Goal: Contribute content: Contribute content

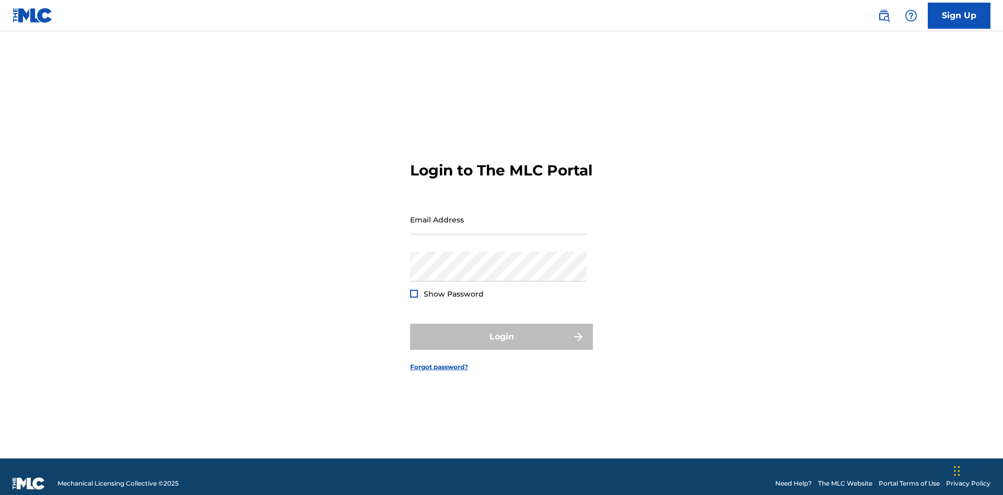
scroll to position [14, 0]
click at [498, 215] on input "Email Address" at bounding box center [498, 220] width 176 height 30
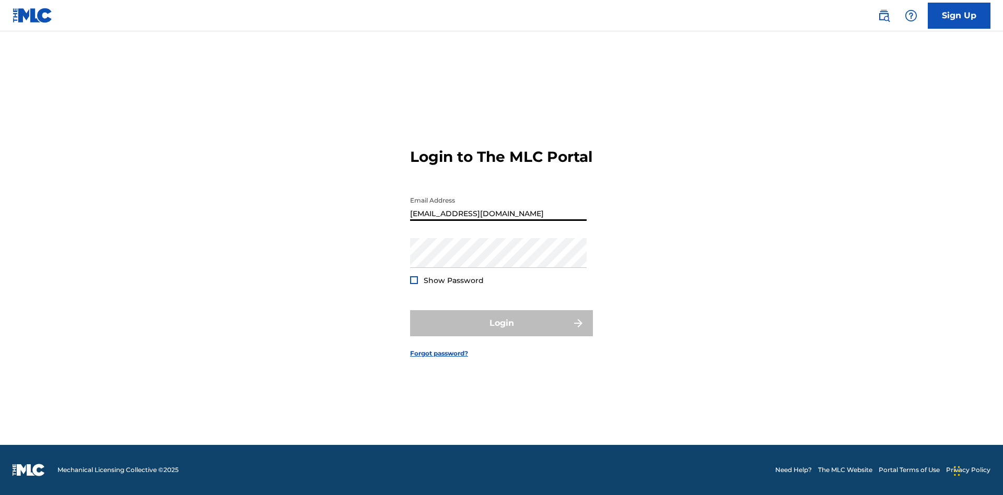
type input "[EMAIL_ADDRESS][DOMAIN_NAME]"
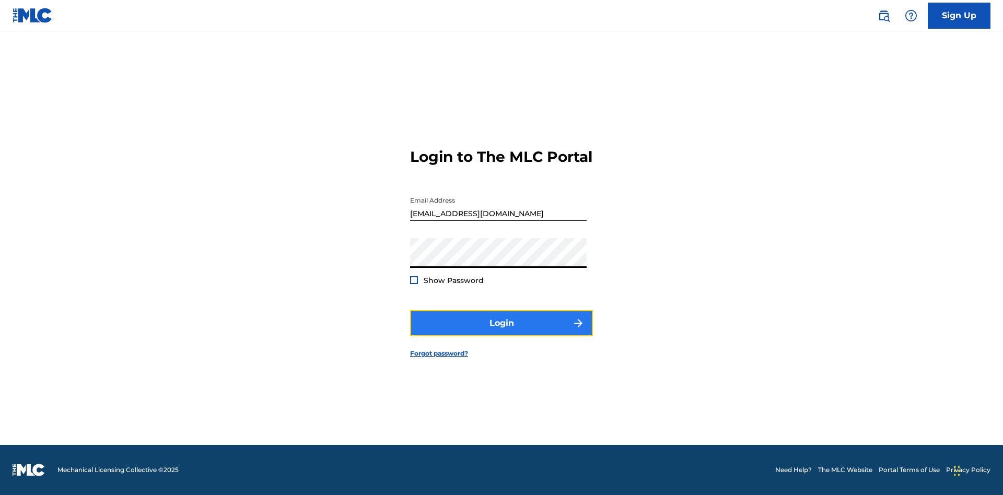
click at [501, 332] on button "Login" at bounding box center [501, 323] width 183 height 26
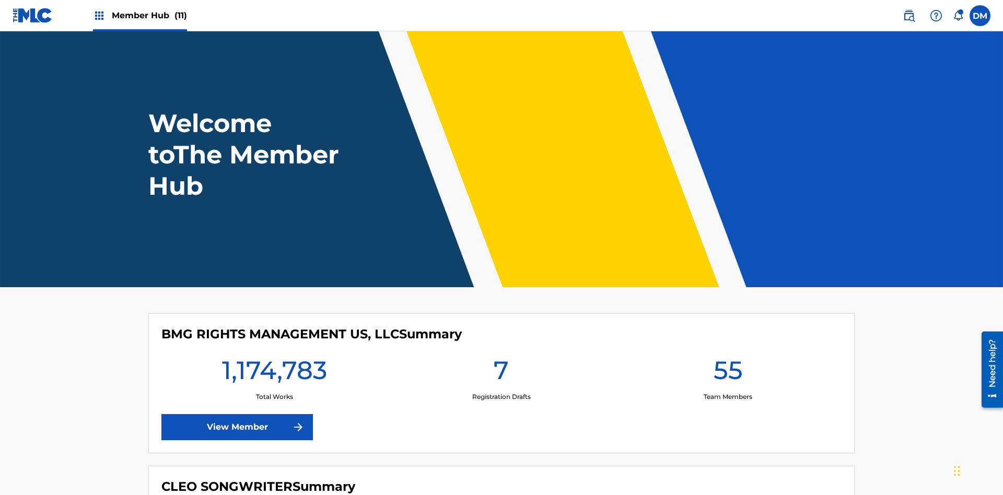
scroll to position [45, 0]
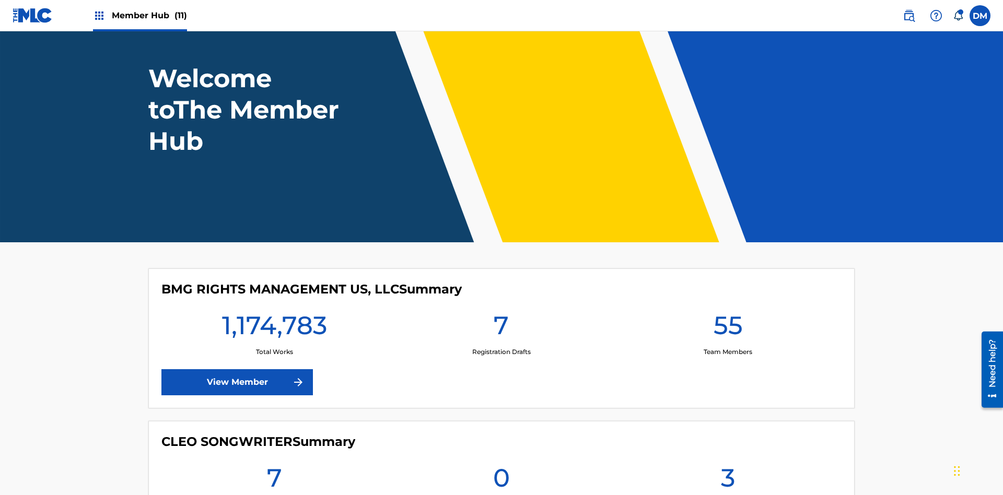
click at [149, 15] on span "Member Hub (11)" at bounding box center [149, 15] width 75 height 12
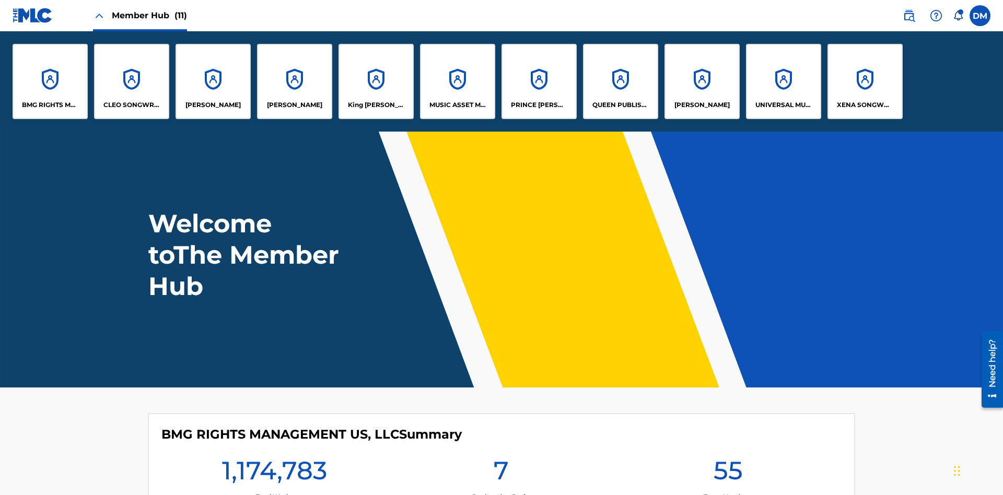
scroll to position [38, 0]
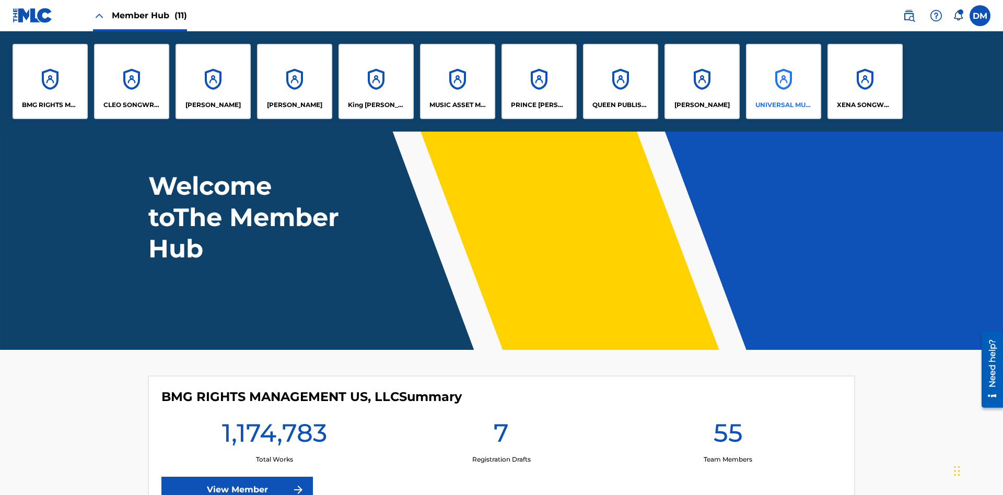
click at [783, 105] on p "UNIVERSAL MUSIC PUB GROUP" at bounding box center [783, 104] width 57 height 9
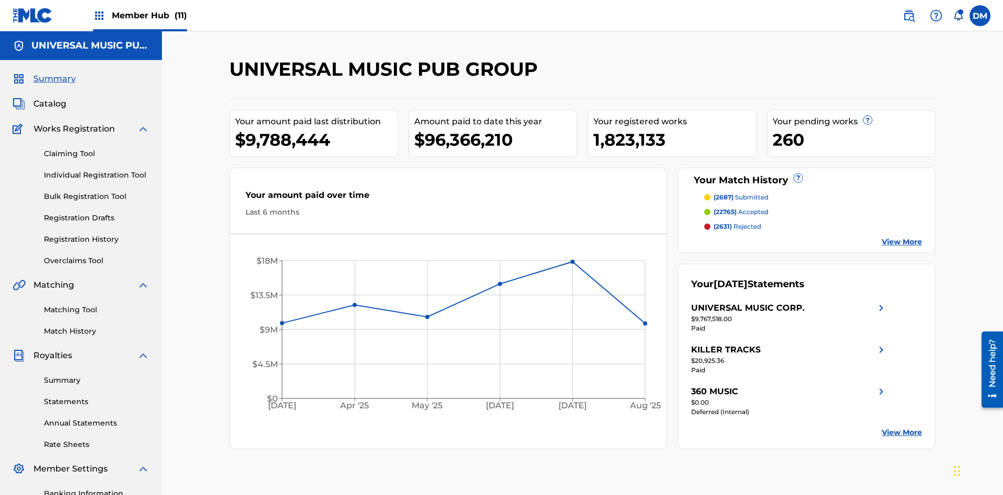
scroll to position [107, 0]
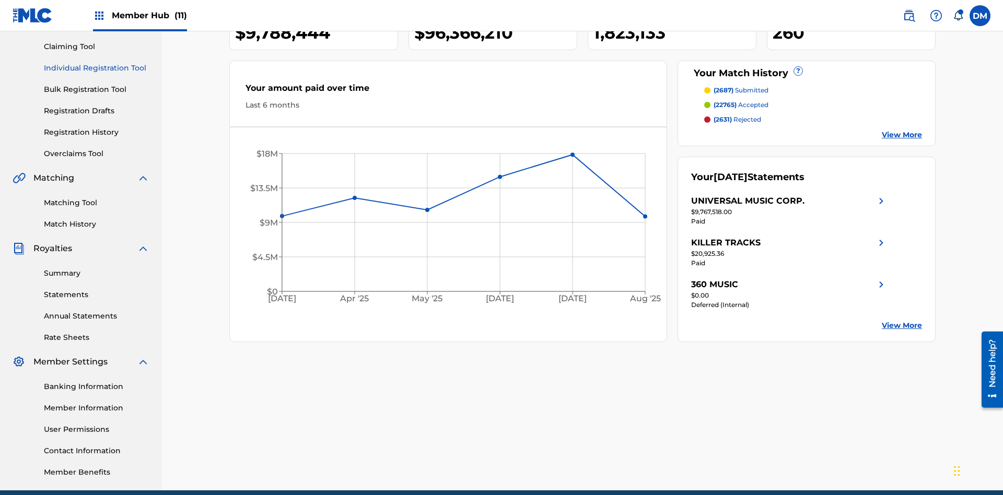
click at [97, 68] on link "Individual Registration Tool" at bounding box center [96, 68] width 105 height 11
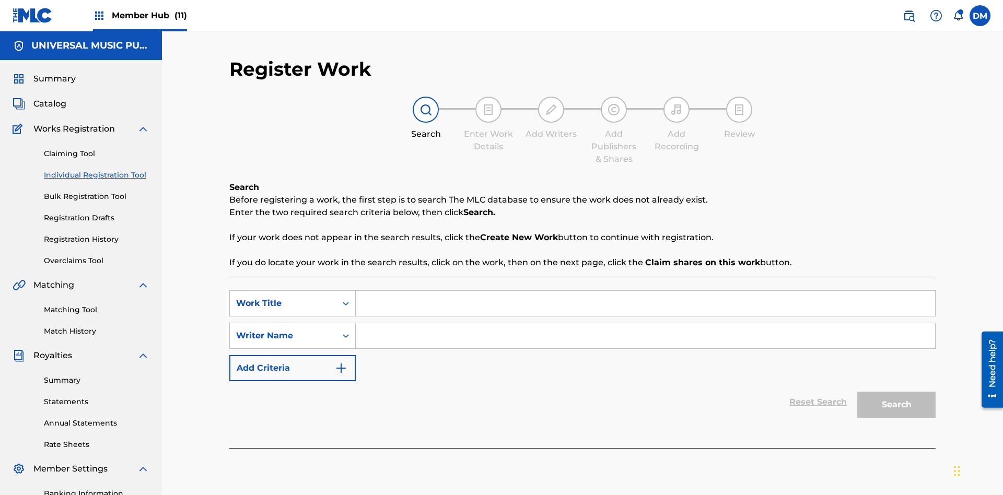
scroll to position [152, 0]
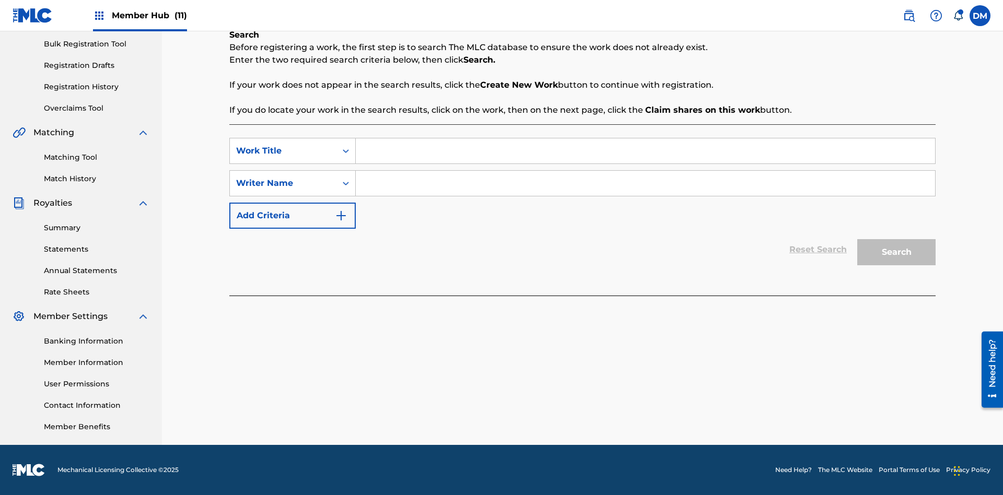
click at [645, 151] on input "Search Form" at bounding box center [645, 150] width 579 height 25
type input "Save At Publishers-Add Shares Page Prior To Linking Writers"
click at [645, 183] on input "Search Form" at bounding box center [645, 183] width 579 height 25
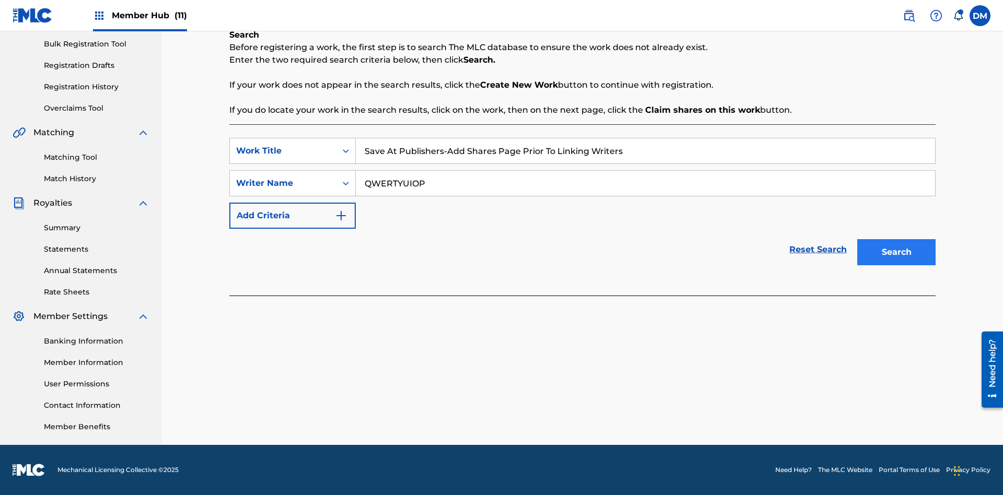
type input "QWERTYUIOP"
click at [896, 252] on button "Search" at bounding box center [896, 252] width 78 height 26
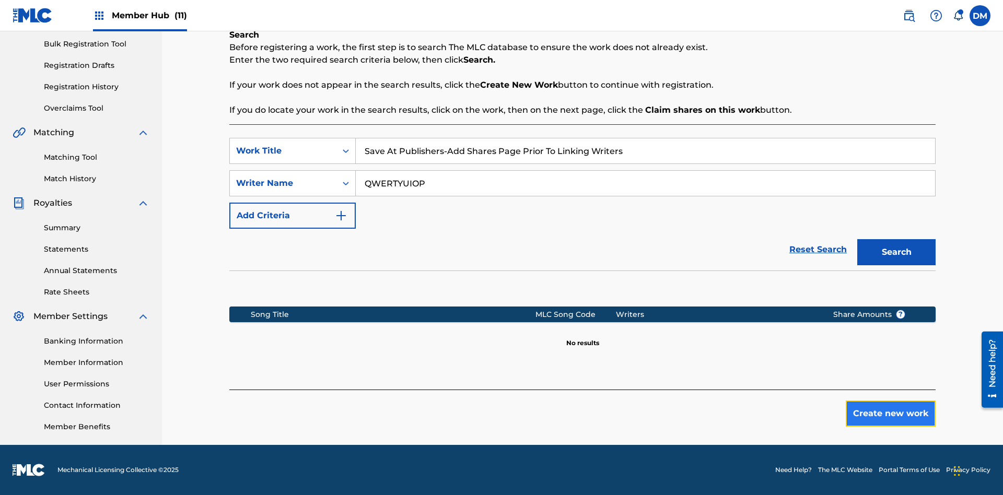
click at [890, 414] on button "Create new work" at bounding box center [890, 414] width 90 height 26
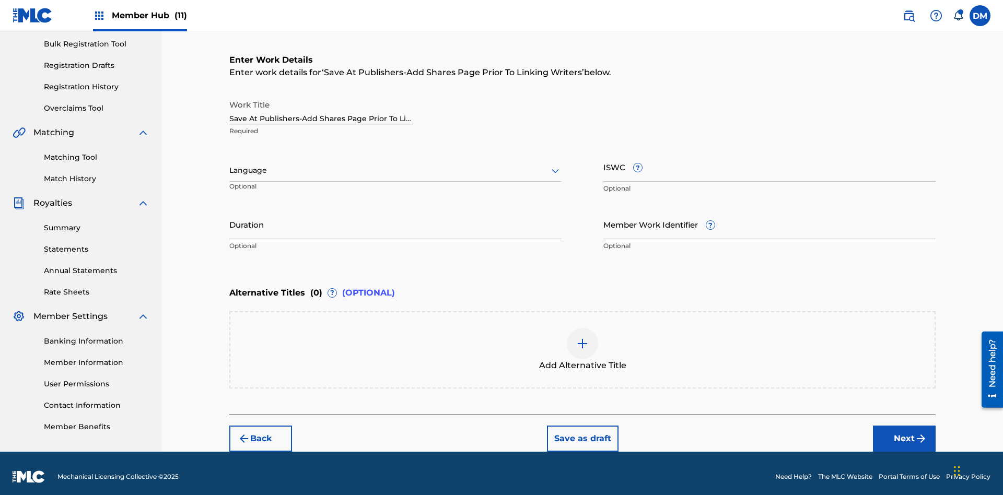
scroll to position [159, 0]
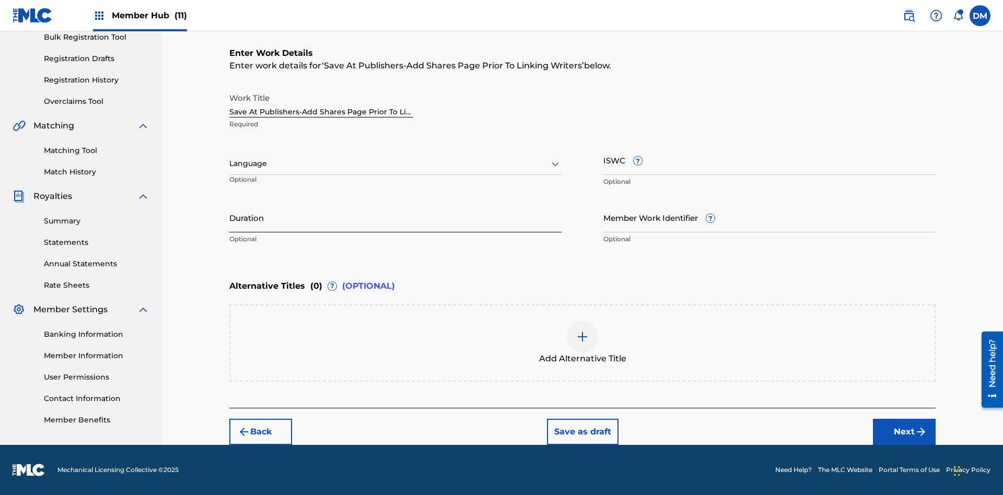
click at [395, 217] on input "Duration" at bounding box center [395, 218] width 332 height 30
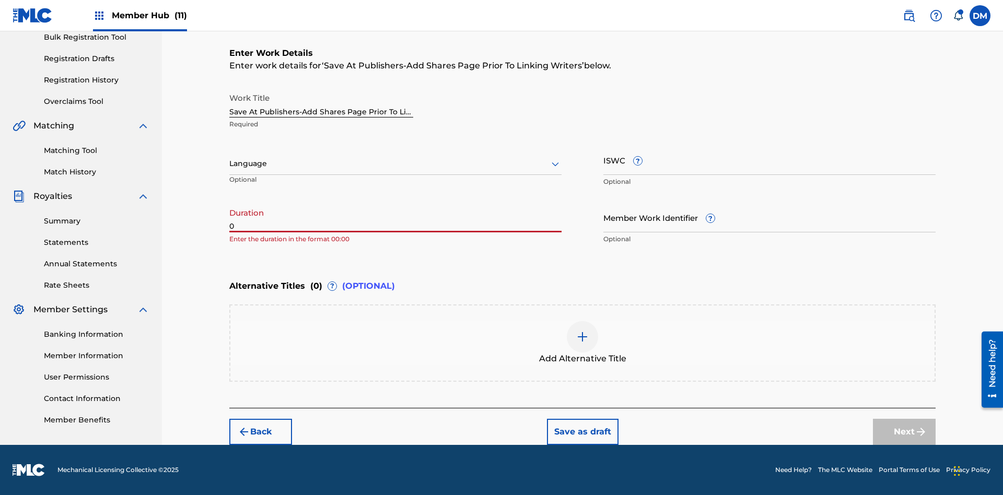
click at [395, 217] on input "0" at bounding box center [395, 218] width 332 height 30
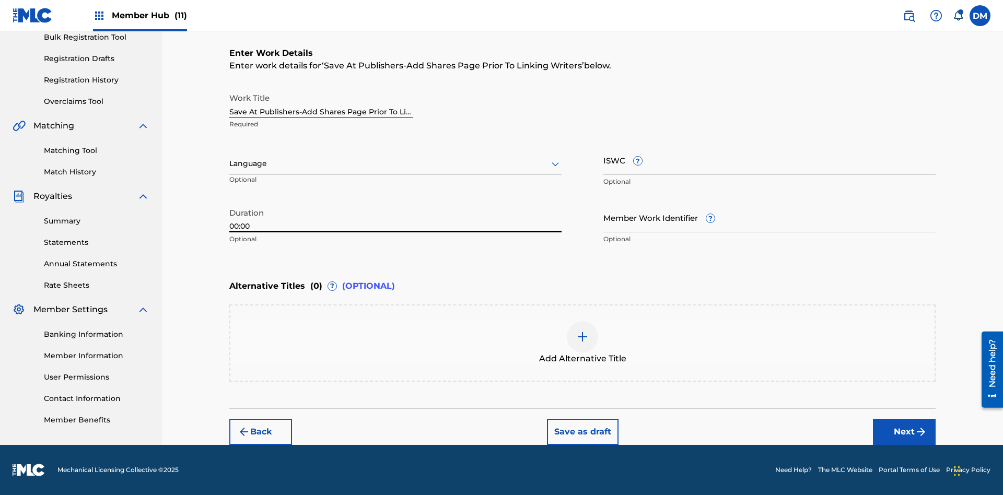
type input "00:00"
click at [555, 164] on icon at bounding box center [555, 164] width 13 height 13
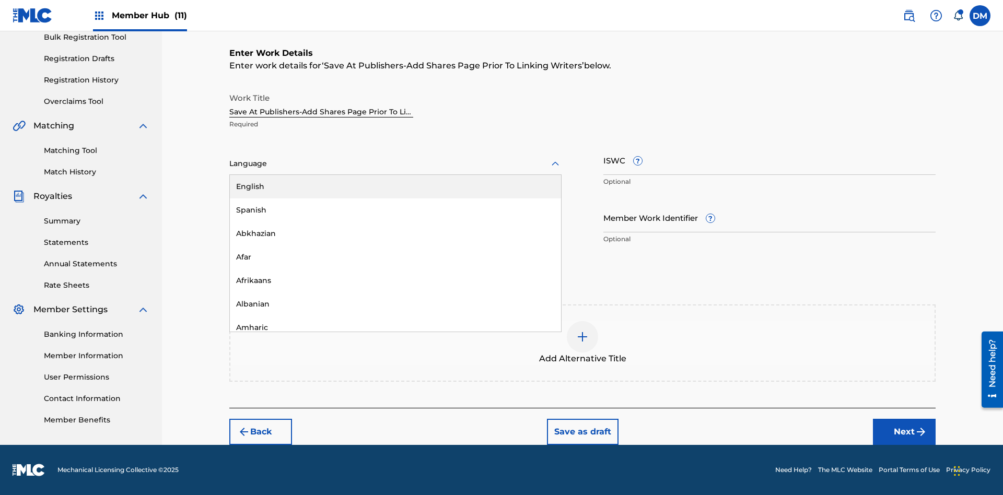
click at [395, 257] on div "Afar" at bounding box center [395, 256] width 331 height 23
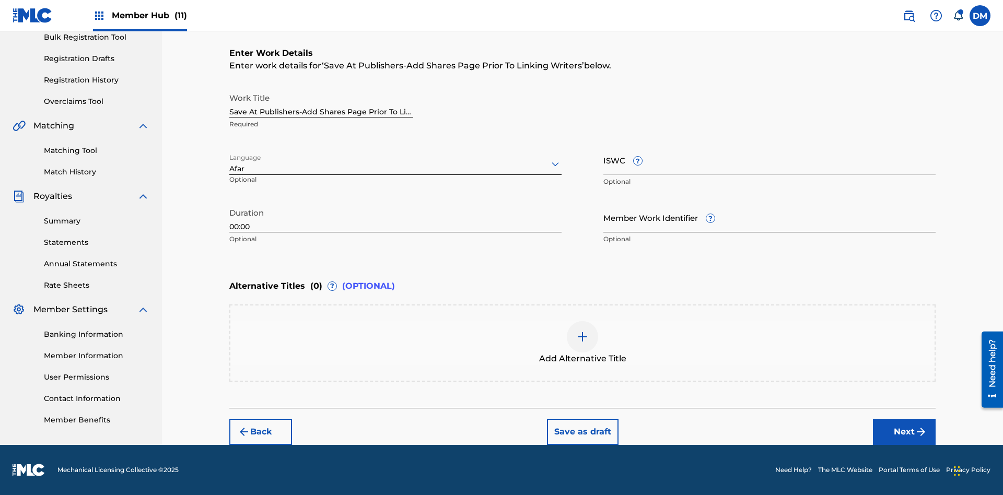
click at [769, 217] on input "Member Work Identifier ?" at bounding box center [769, 218] width 332 height 30
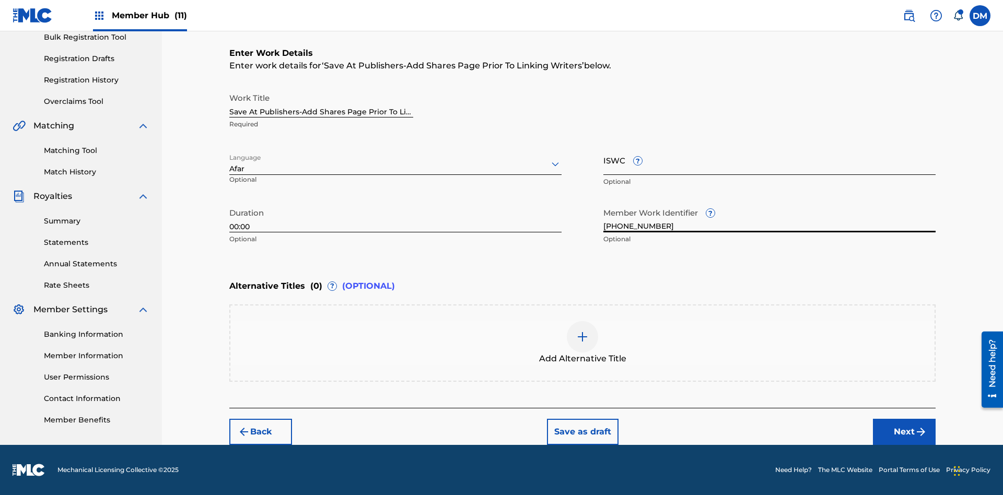
type input "[PHONE_NUMBER]"
click at [769, 160] on input "ISWC ?" at bounding box center [769, 160] width 332 height 30
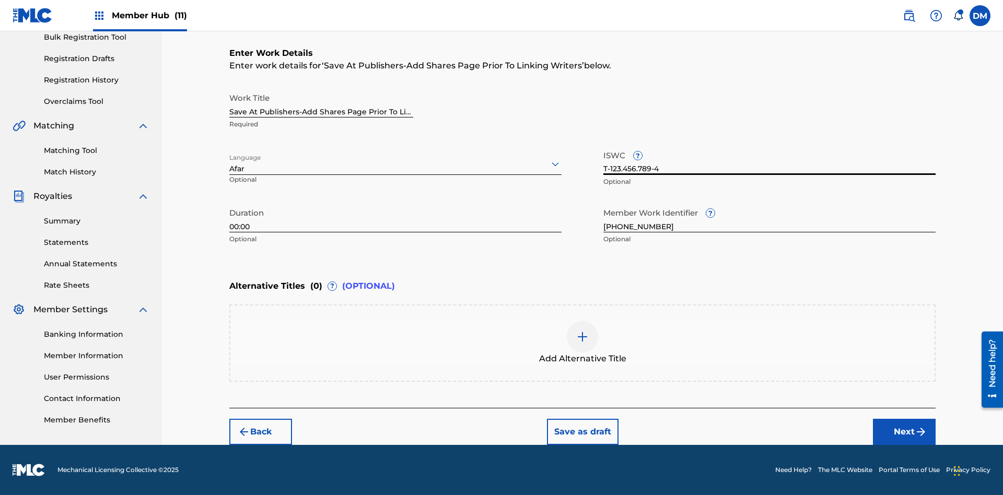
scroll to position [0, 0]
type input "T-123.456.789-4"
click at [582, 343] on img at bounding box center [582, 337] width 13 height 13
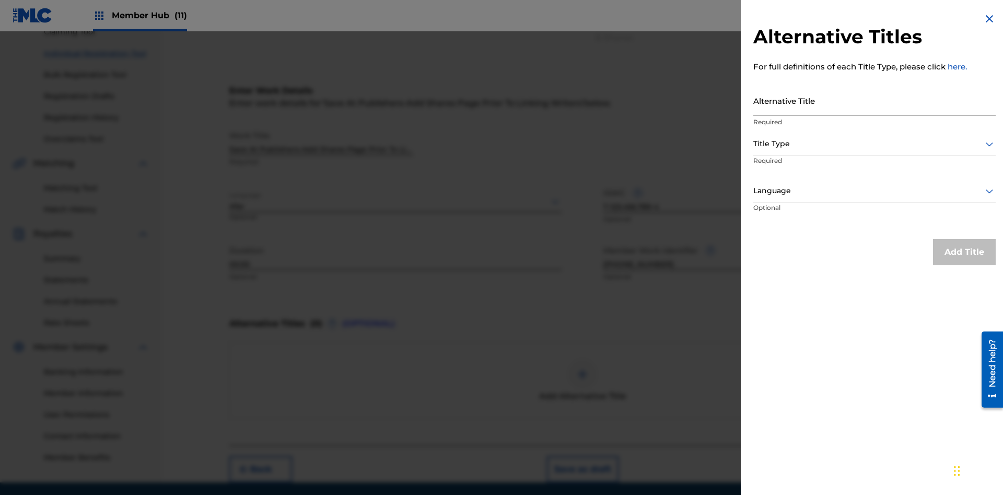
click at [874, 100] on input "Alternative Title" at bounding box center [874, 101] width 242 height 30
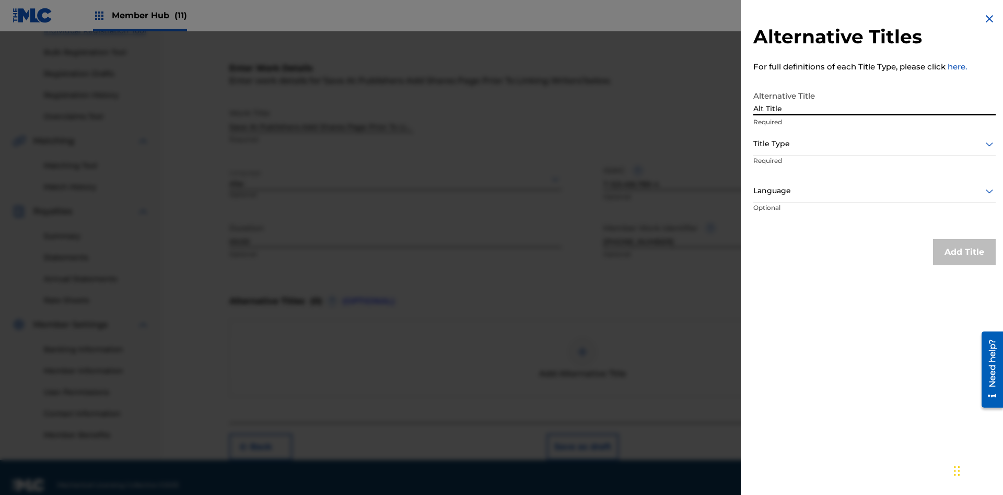
type input "Alt Title"
click at [874, 144] on div at bounding box center [874, 143] width 242 height 13
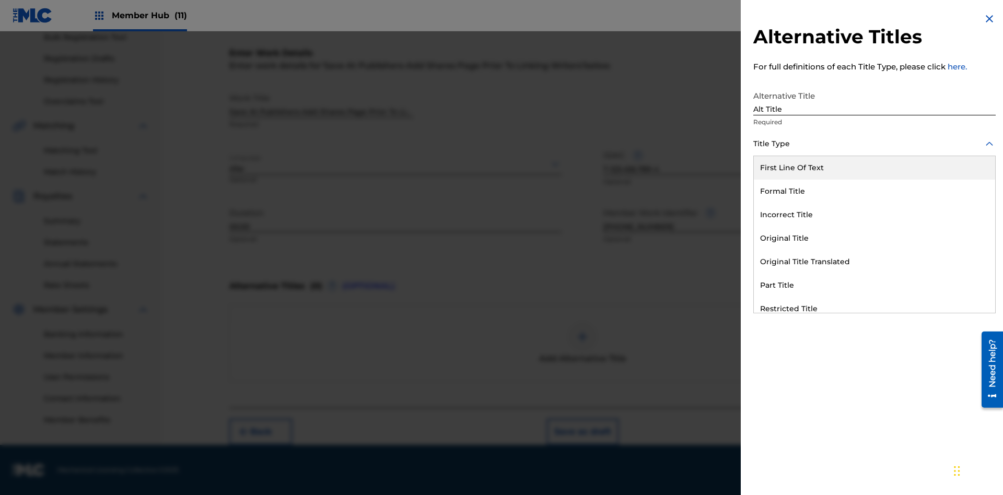
click at [874, 238] on div "Original Title" at bounding box center [874, 238] width 241 height 23
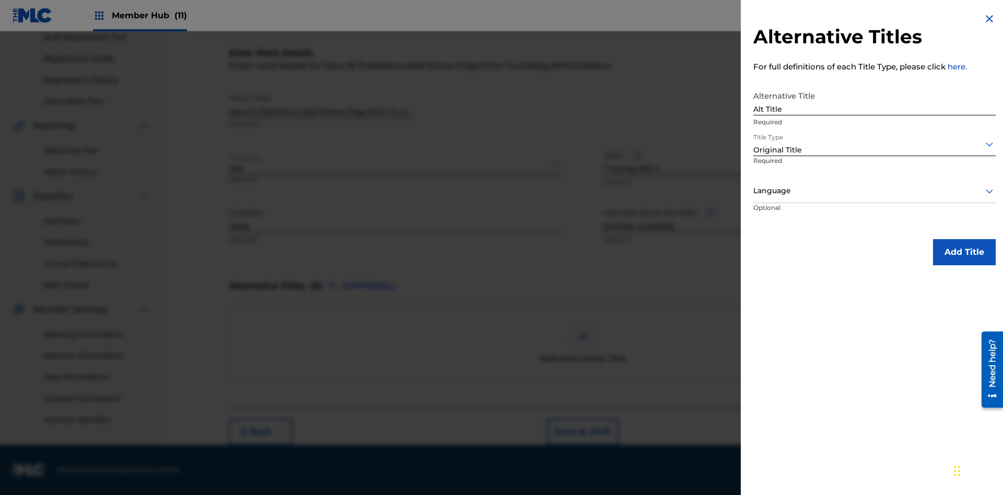
click at [874, 191] on div at bounding box center [874, 190] width 242 height 13
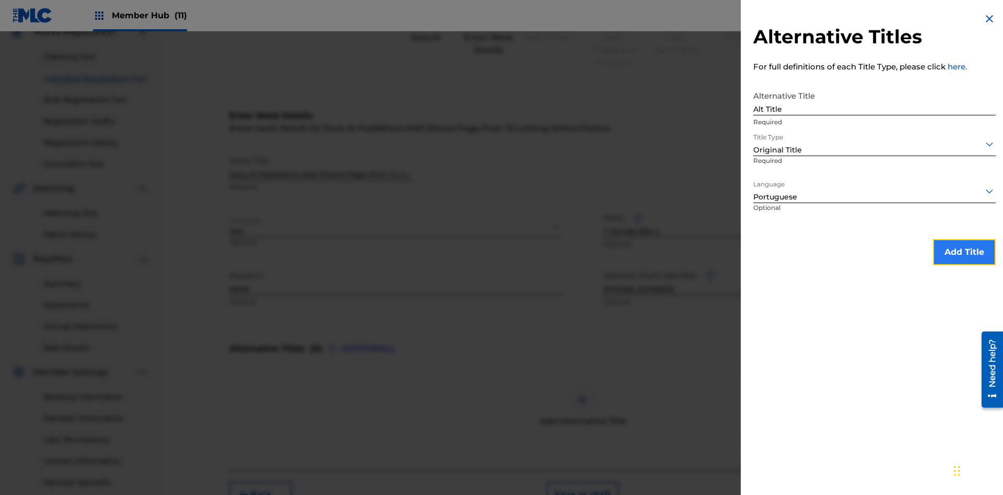
click at [964, 252] on button "Add Title" at bounding box center [964, 252] width 63 height 26
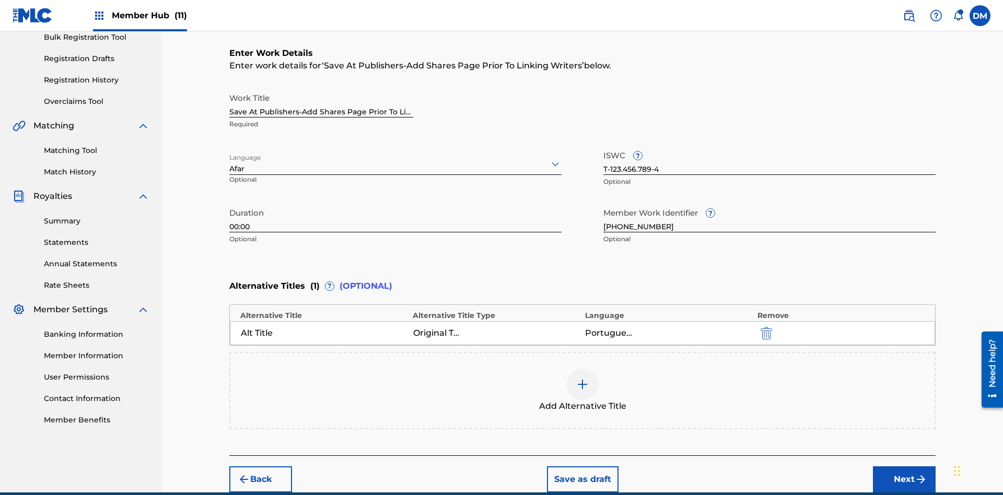
scroll to position [207, 0]
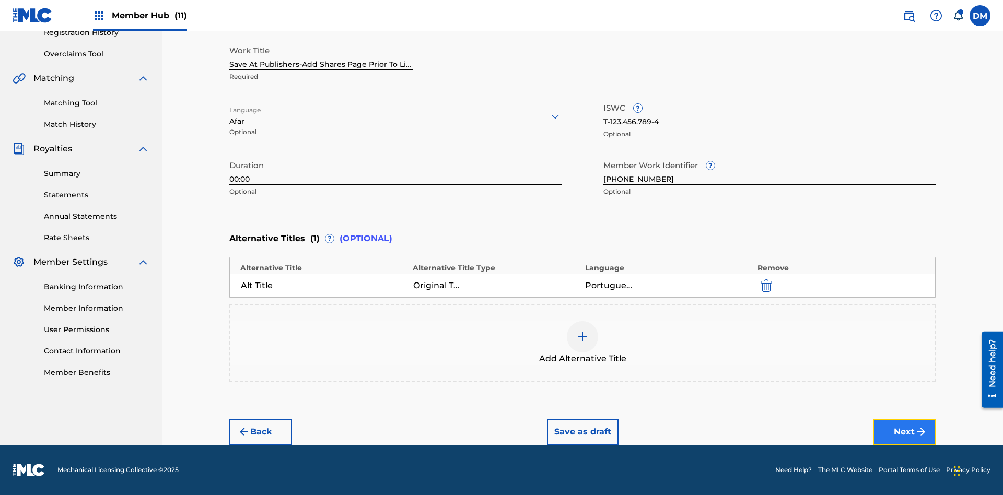
click at [904, 432] on button "Next" at bounding box center [904, 432] width 63 height 26
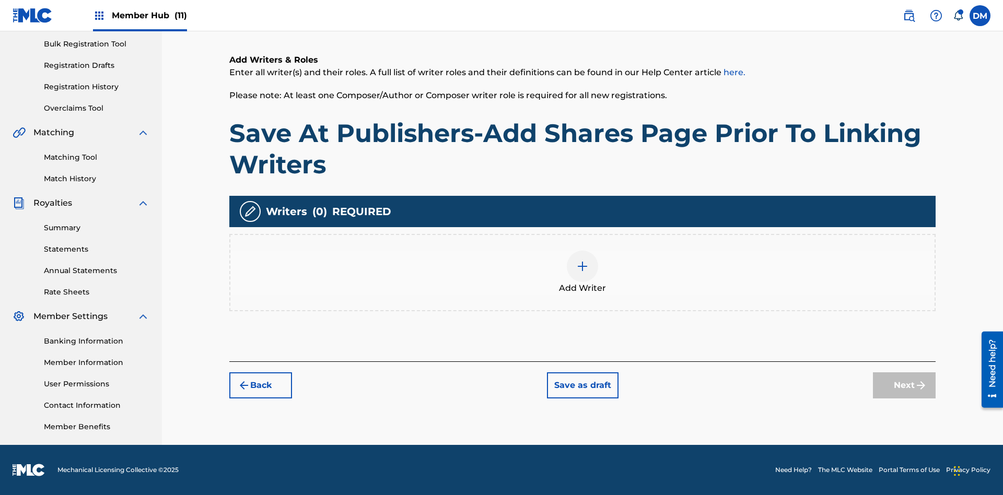
click at [582, 272] on img at bounding box center [582, 266] width 13 height 13
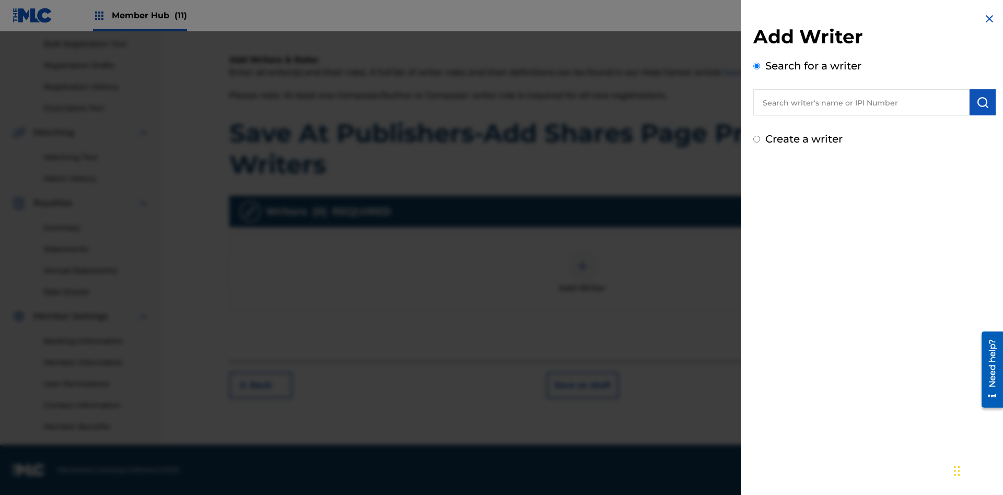
click at [861, 102] on input "text" at bounding box center [861, 102] width 216 height 26
type input "[PERSON_NAME]"
click at [982, 102] on img "submit" at bounding box center [982, 102] width 13 height 13
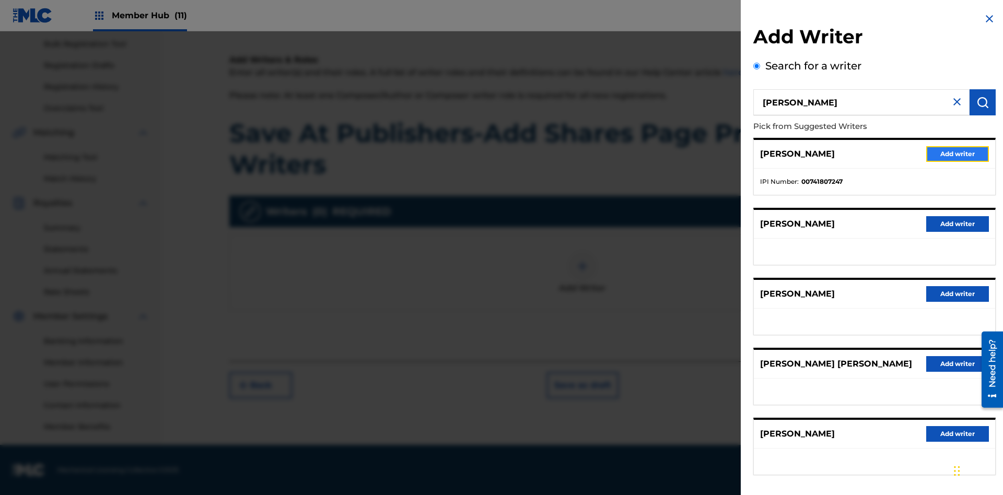
click at [957, 154] on button "Add writer" at bounding box center [957, 154] width 63 height 16
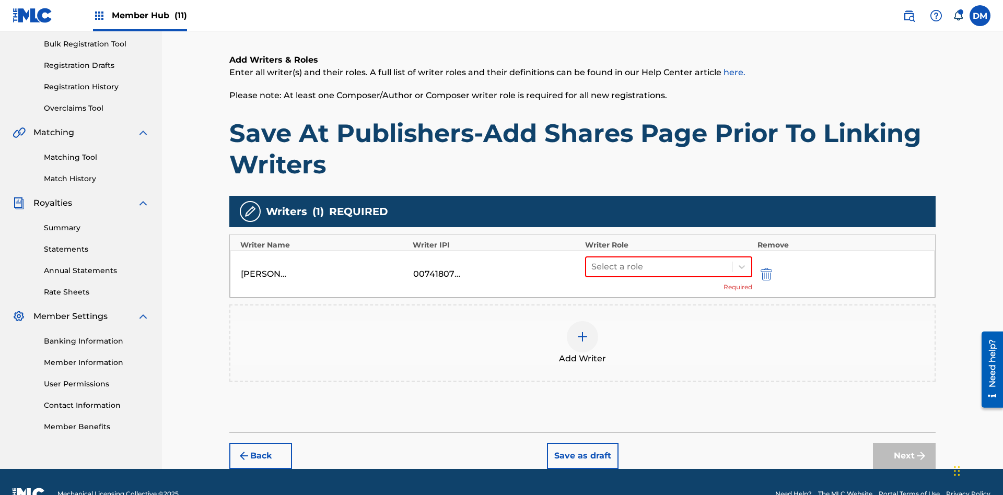
scroll to position [176, 0]
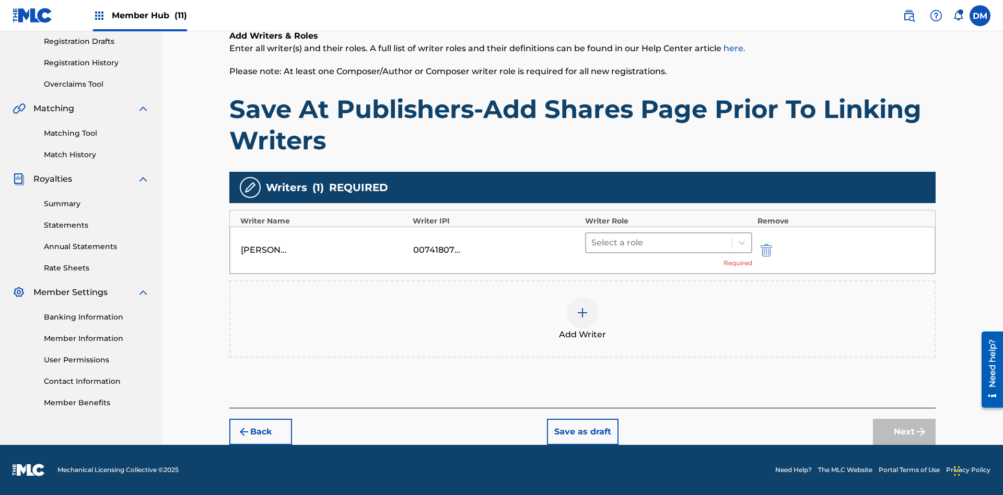
click at [592, 242] on input "text" at bounding box center [592, 243] width 2 height 13
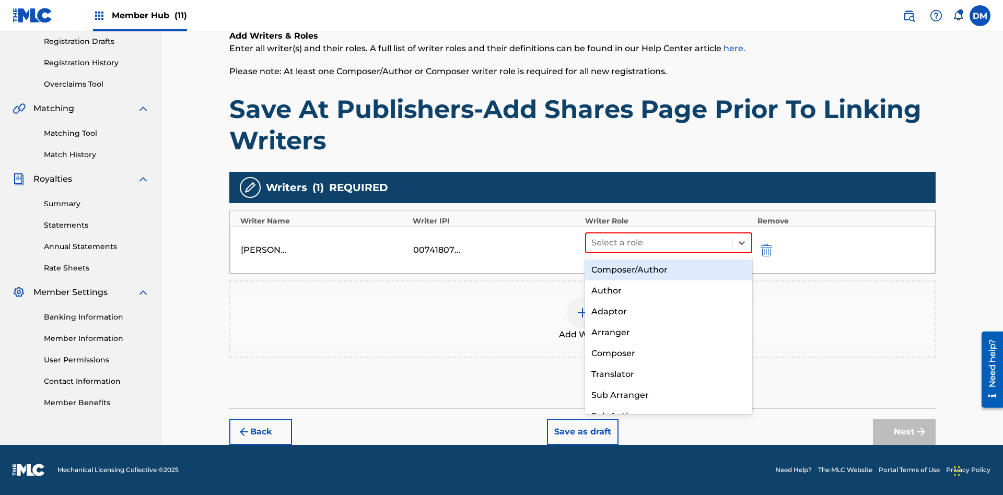
click at [668, 353] on div "Composer" at bounding box center [668, 353] width 167 height 21
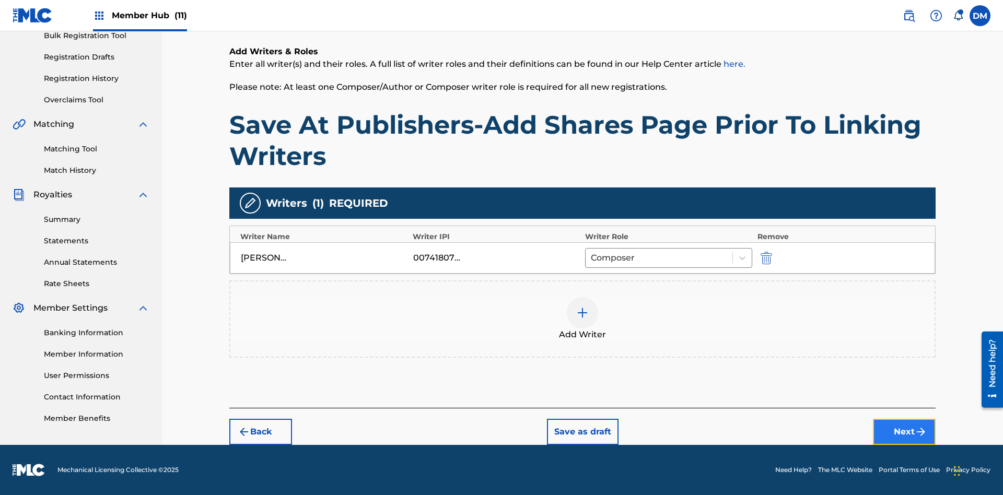
click at [904, 432] on button "Next" at bounding box center [904, 432] width 63 height 26
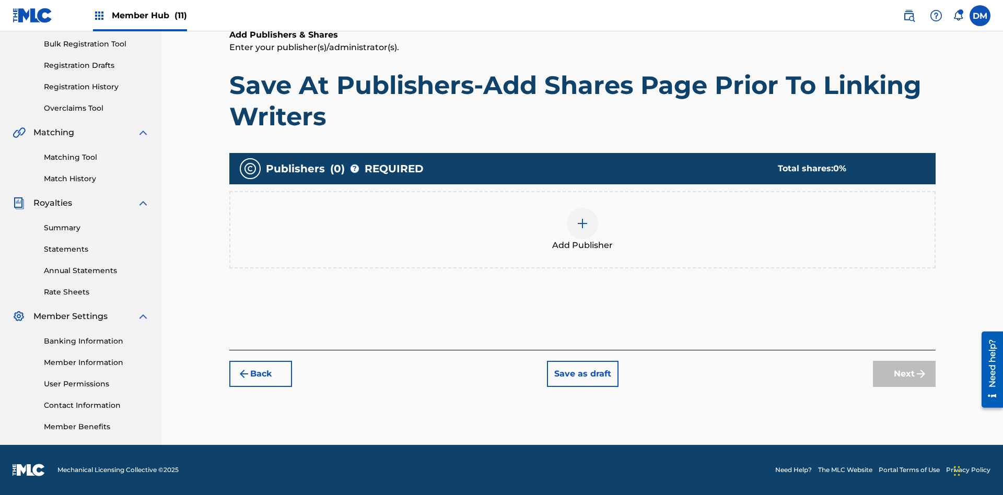
click at [582, 223] on img at bounding box center [582, 223] width 13 height 13
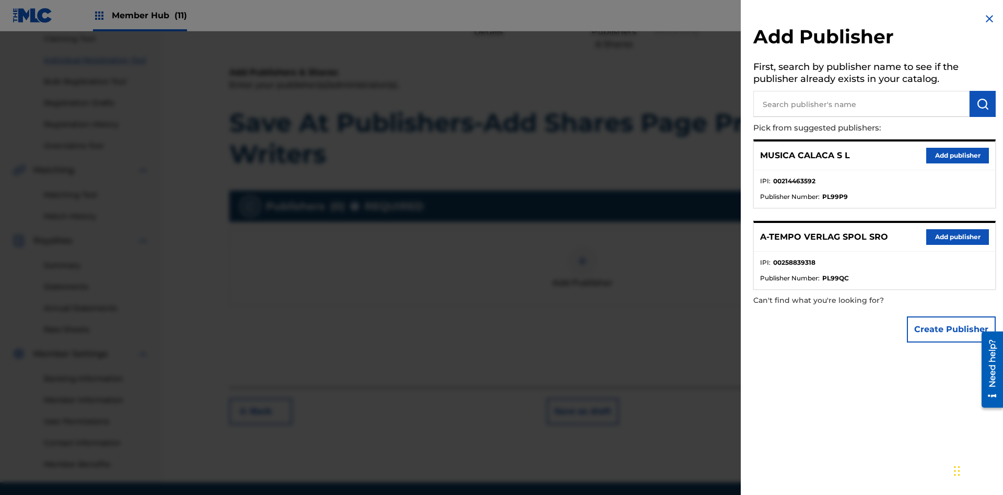
click at [861, 104] on input "text" at bounding box center [861, 104] width 216 height 26
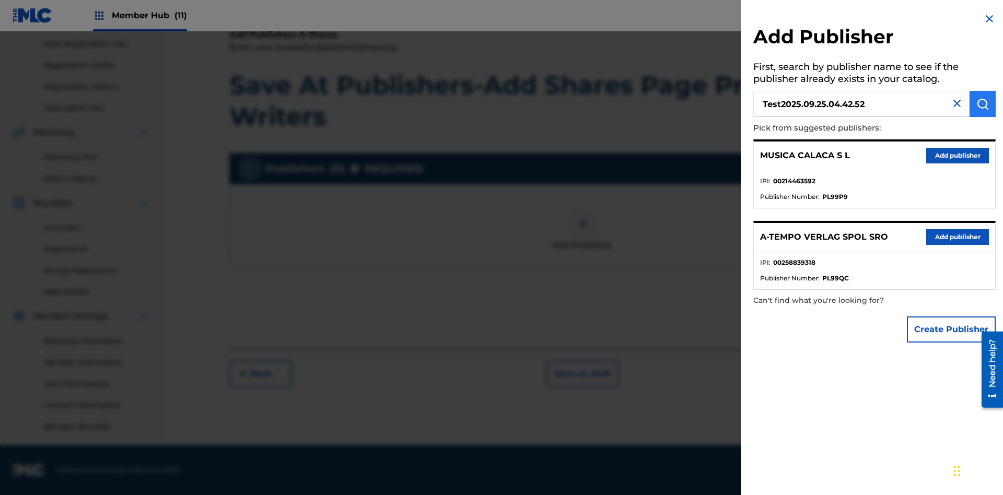
type input "Test2025.09.25.04.42.52"
click at [982, 104] on img "submit" at bounding box center [982, 104] width 13 height 13
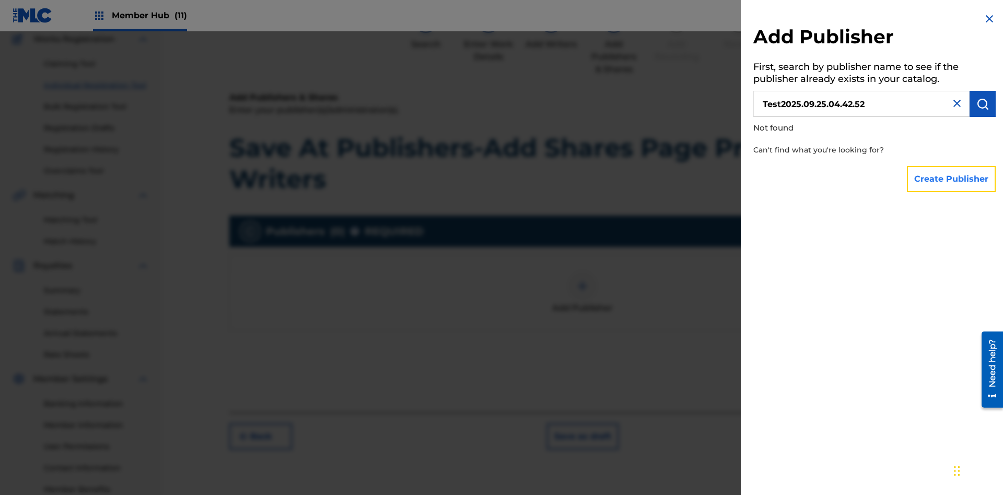
click at [951, 179] on button "Create Publisher" at bounding box center [951, 179] width 89 height 26
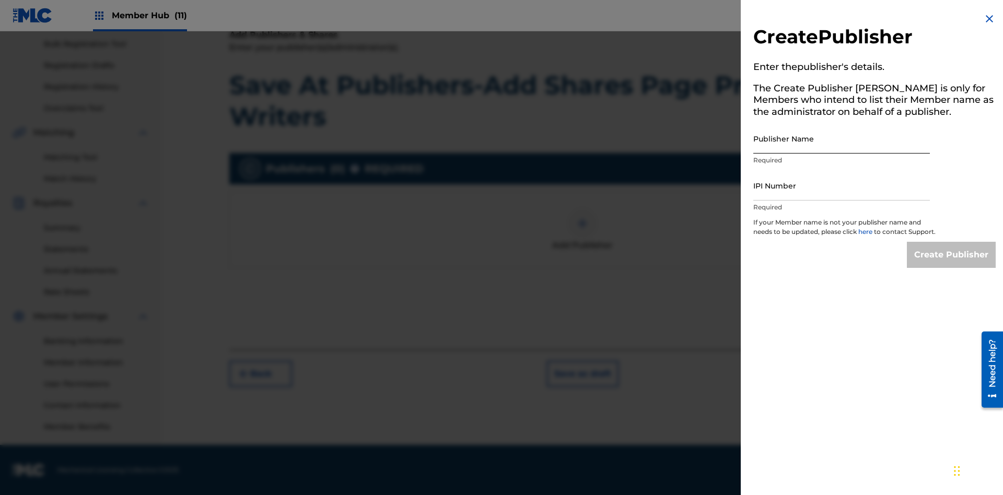
click at [841, 138] on input "Publisher Name" at bounding box center [841, 139] width 176 height 30
type input "Test2025.09.25.04.42.57"
click at [841, 185] on input "IPI Number" at bounding box center [841, 186] width 176 height 30
type input "00595839777"
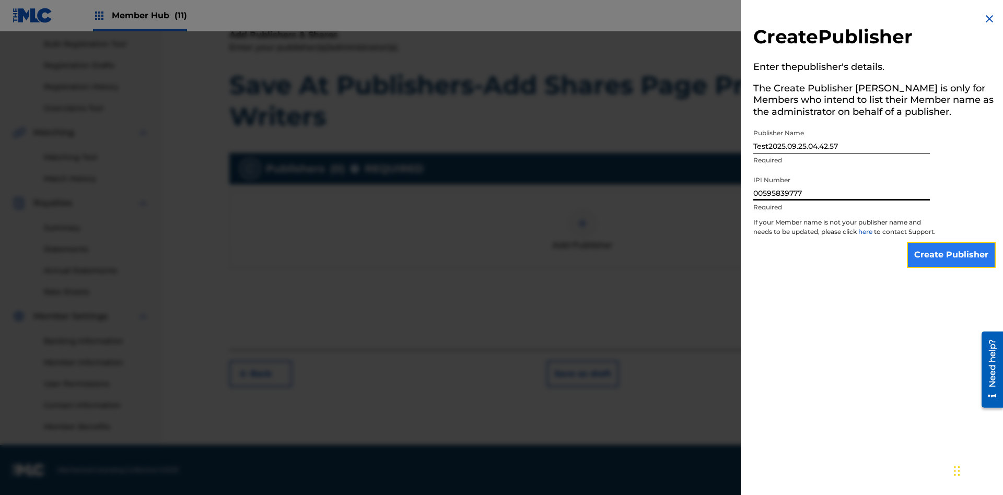
click at [951, 264] on input "Create Publisher" at bounding box center [951, 255] width 89 height 26
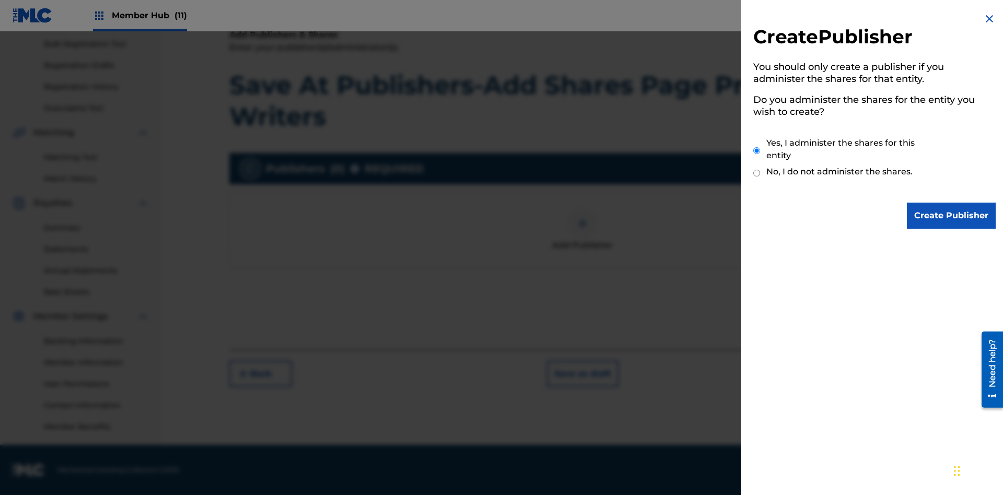
click at [757, 150] on input "Yes, I administer the shares for this entity" at bounding box center [756, 150] width 7 height 22
click at [951, 216] on input "Create Publisher" at bounding box center [951, 216] width 89 height 26
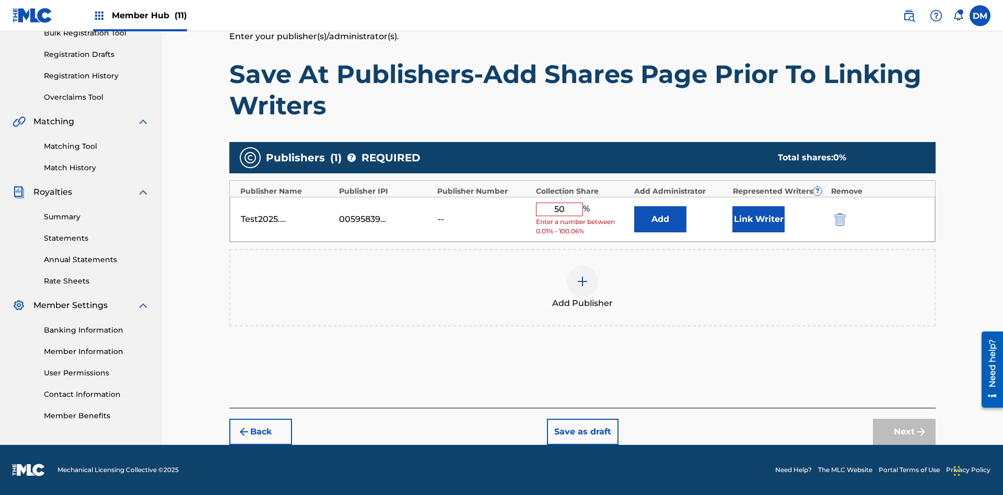
scroll to position [156, 0]
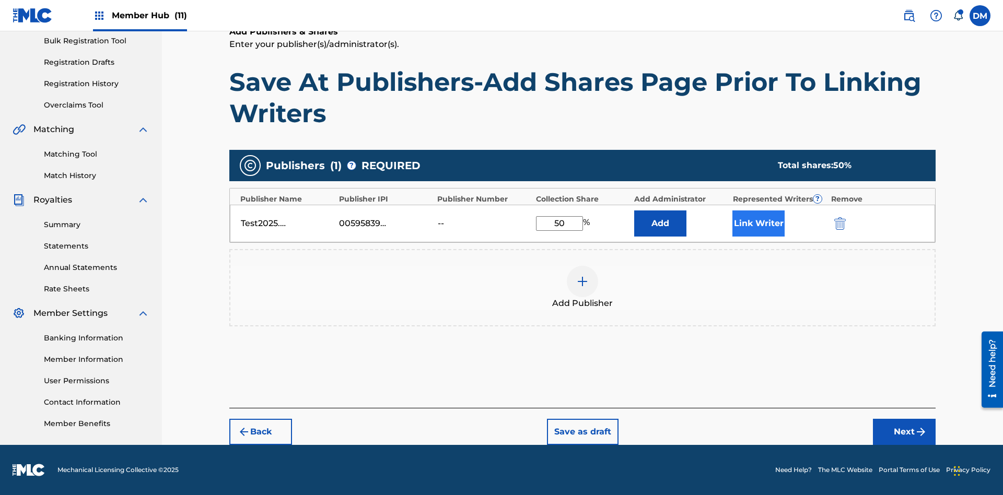
type input "50"
click at [758, 223] on button "Link Writer" at bounding box center [758, 223] width 52 height 26
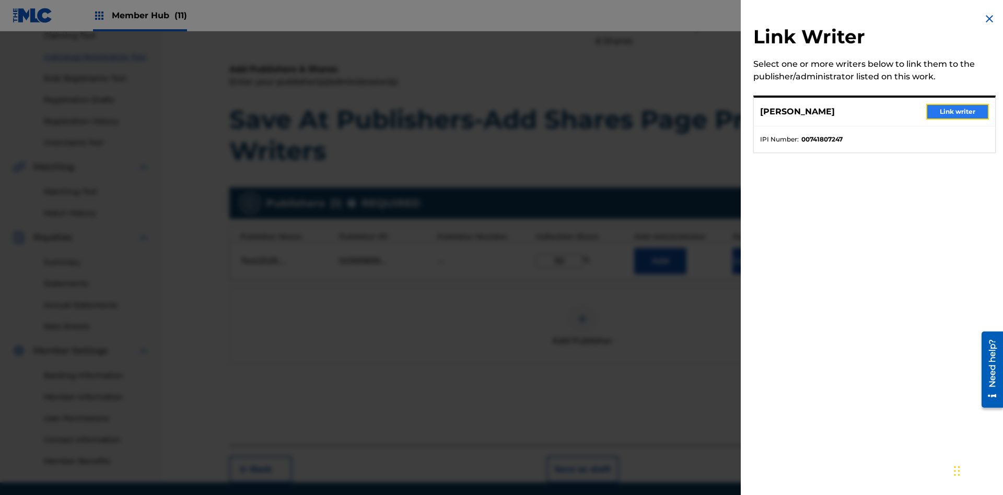
click at [957, 112] on button "Link writer" at bounding box center [957, 112] width 63 height 16
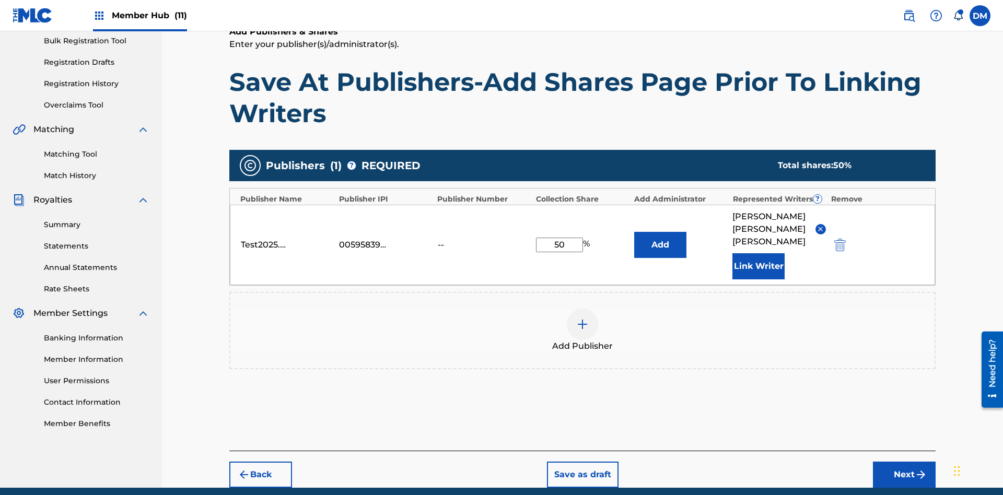
scroll to position [186, 0]
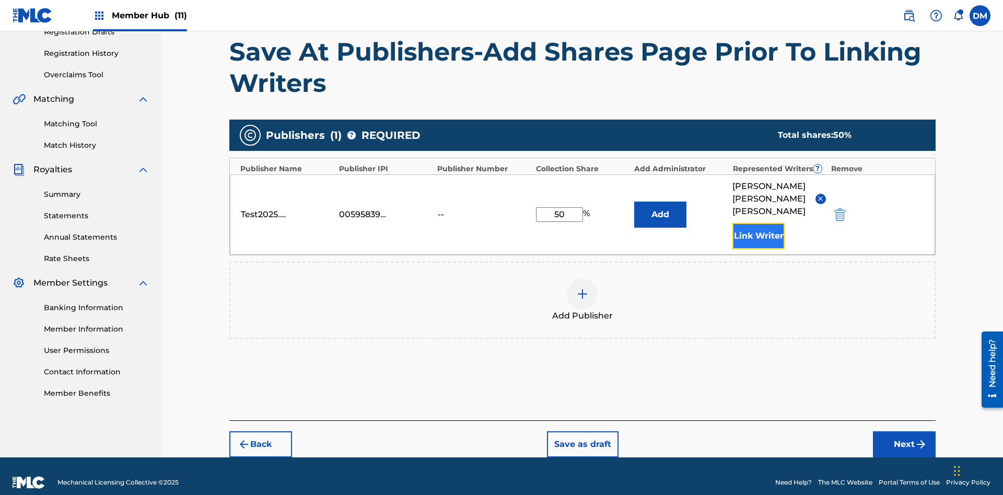
click at [758, 223] on button "Link Writer" at bounding box center [758, 236] width 52 height 26
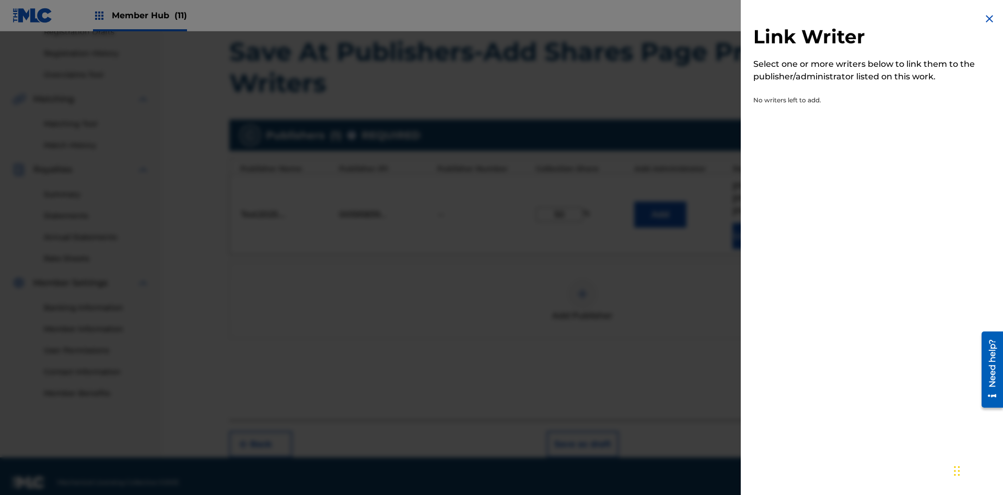
click at [989, 19] on img at bounding box center [989, 19] width 13 height 13
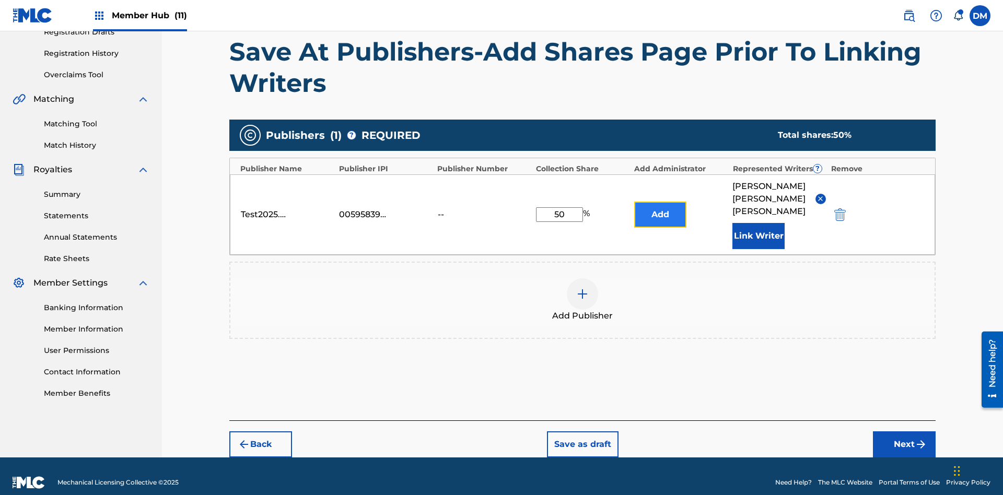
click at [660, 208] on button "Add" at bounding box center [660, 215] width 52 height 26
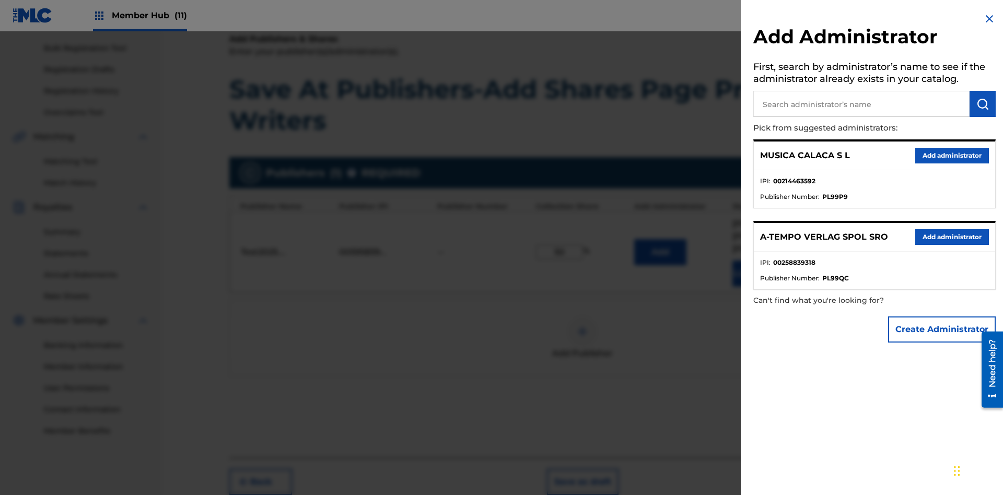
click at [861, 104] on input "text" at bounding box center [861, 104] width 216 height 26
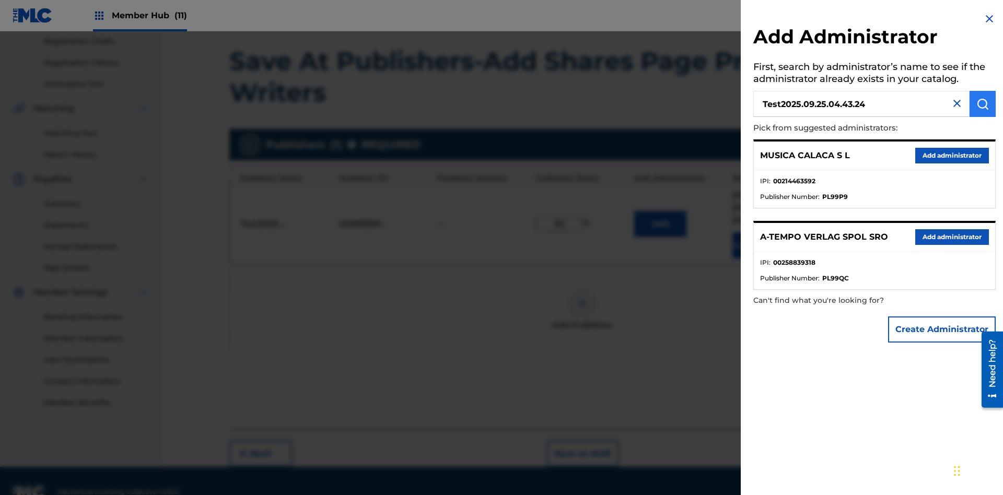
type input "Test2025.09.25.04.43.24"
click at [982, 104] on img "submit" at bounding box center [982, 104] width 13 height 13
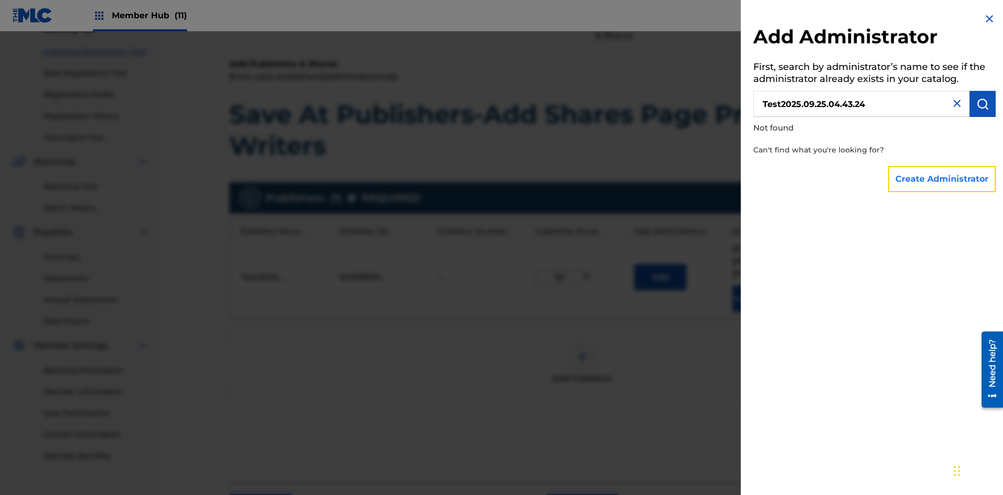
click at [942, 179] on button "Create Administrator" at bounding box center [942, 179] width 108 height 26
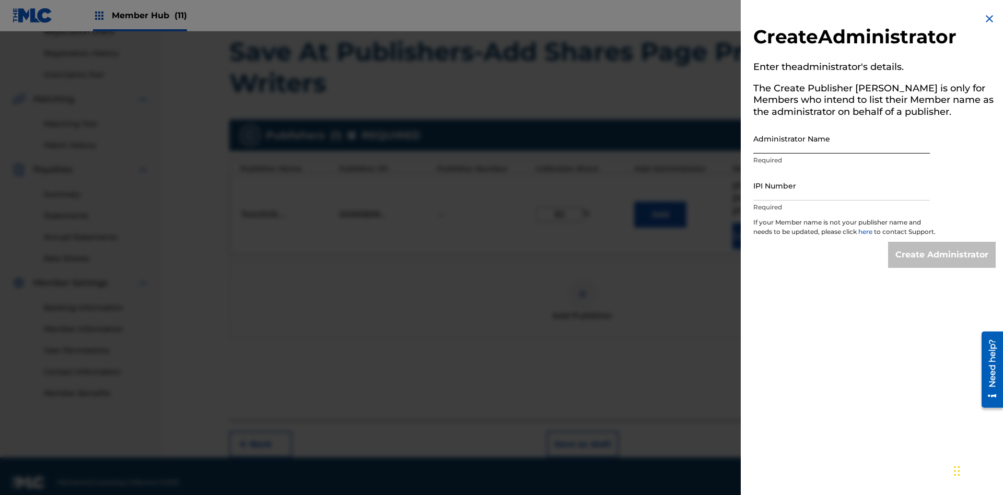
click at [841, 138] on input "Administrator Name" at bounding box center [841, 139] width 176 height 30
type input "Test2025.09.25.04.43.30"
click at [841, 185] on input "IPI Number" at bounding box center [841, 186] width 176 height 30
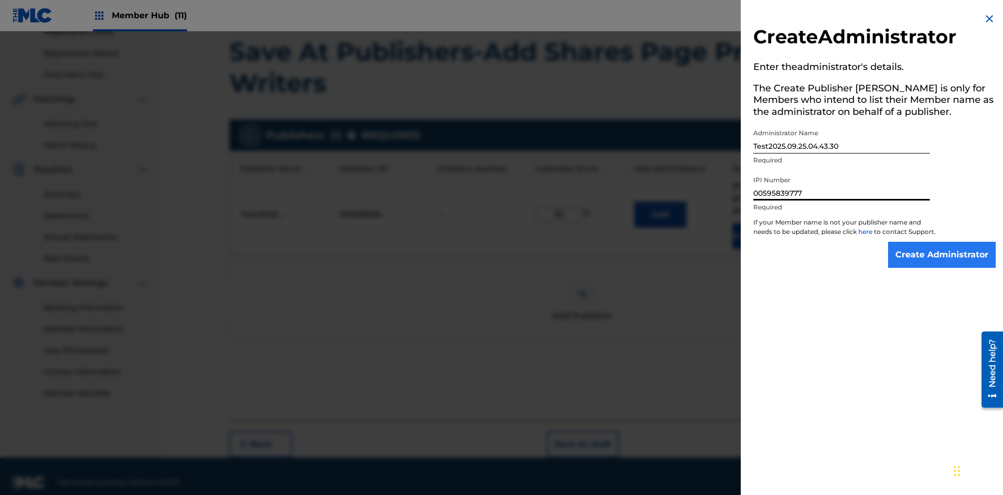
type input "00595839777"
click at [942, 264] on input "Create Administrator" at bounding box center [942, 255] width 108 height 26
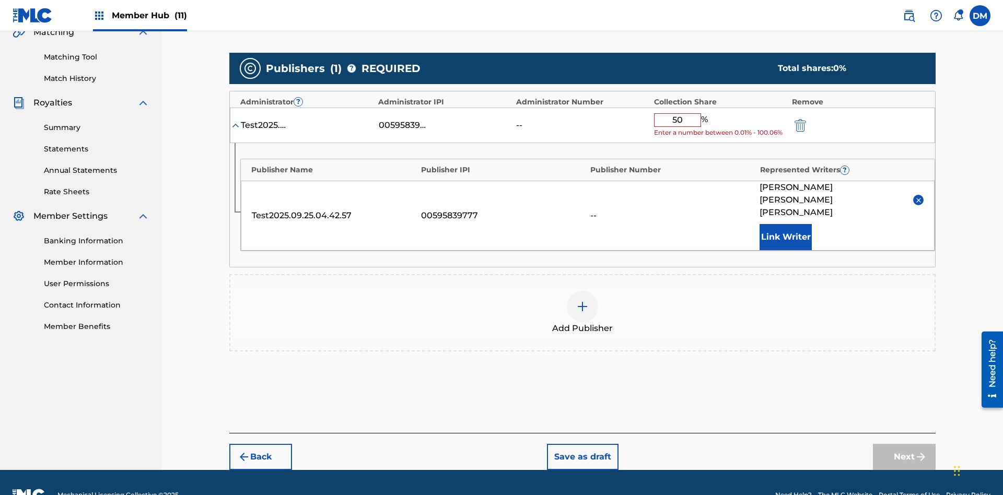
scroll to position [243, 0]
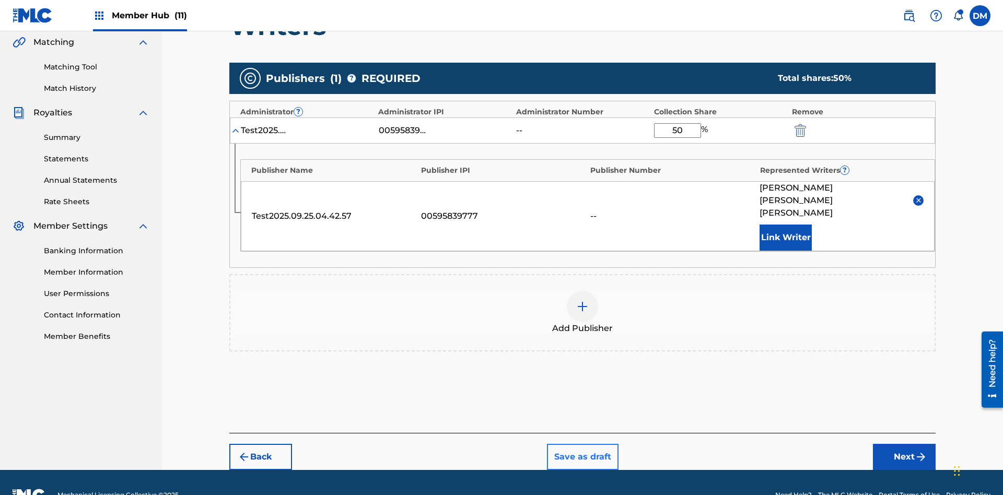
type input "50"
click at [582, 444] on button "Save as draft" at bounding box center [583, 457] width 72 height 26
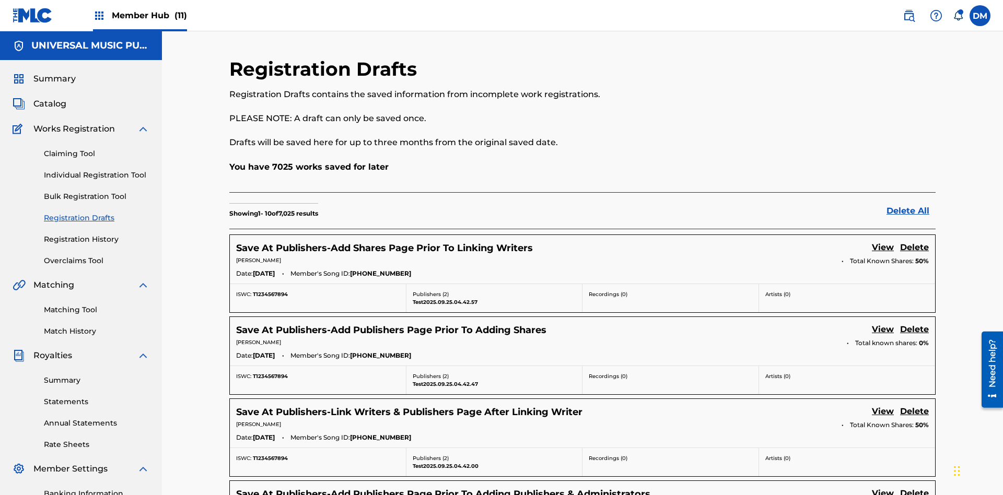
scroll to position [179, 0]
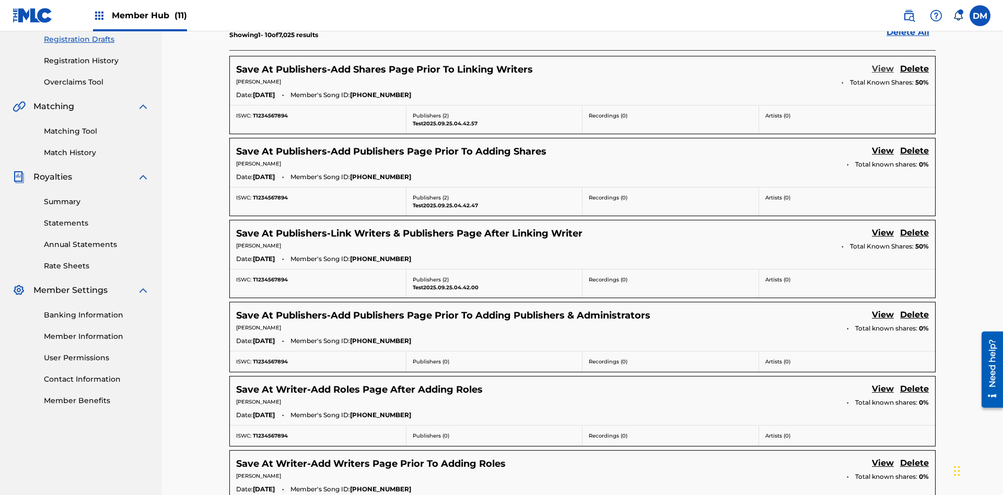
click at [882, 69] on link "View" at bounding box center [883, 70] width 22 height 14
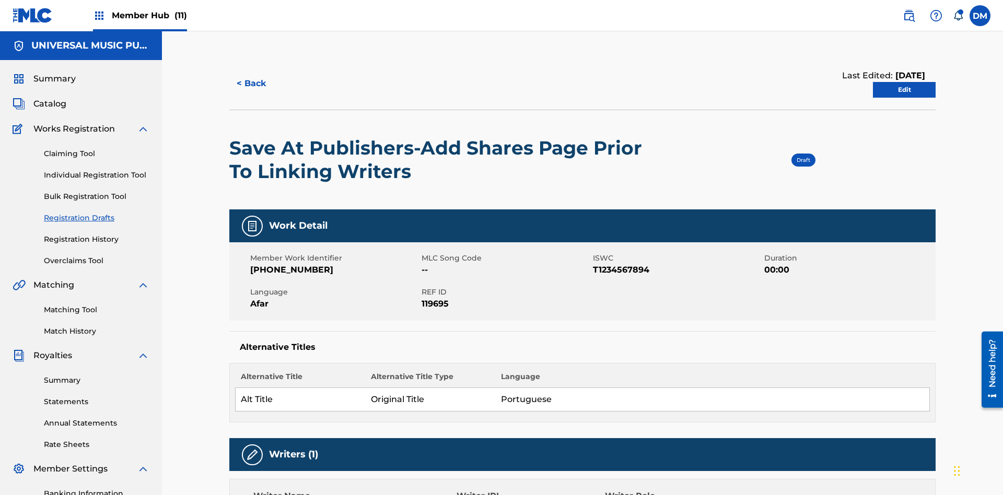
scroll to position [19, 0]
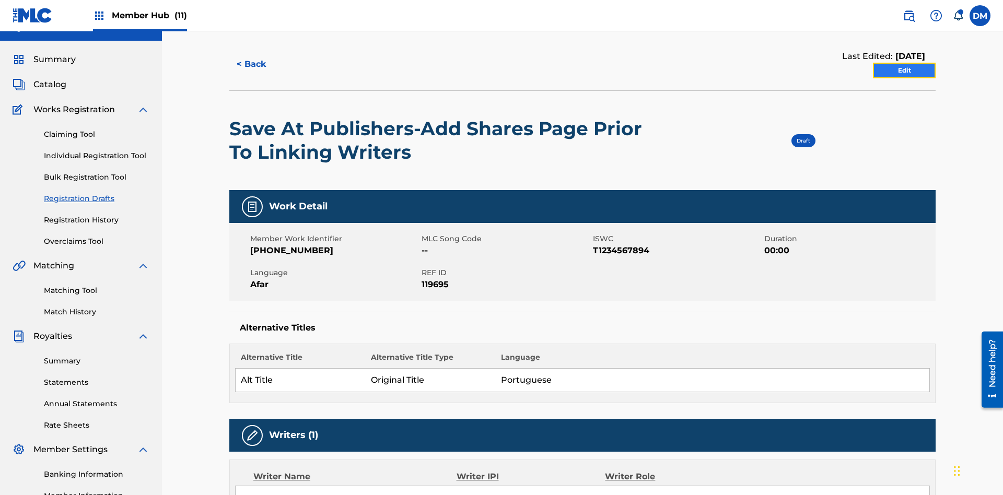
click at [904, 70] on link "Edit" at bounding box center [904, 71] width 63 height 16
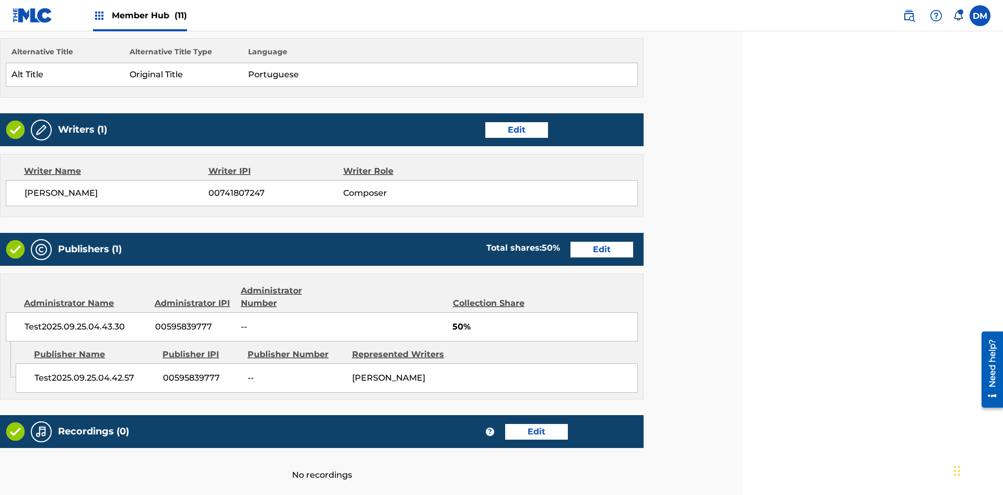
scroll to position [402, 261]
